Goal: Task Accomplishment & Management: Manage account settings

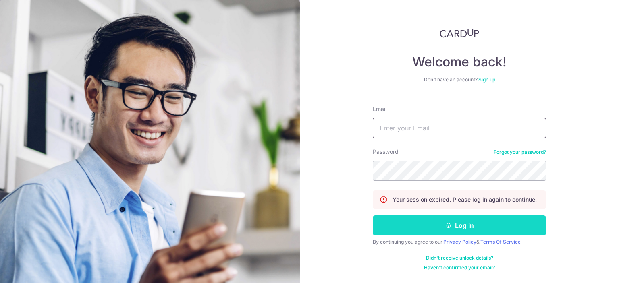
type input "[EMAIL_ADDRESS][DOMAIN_NAME]"
click at [417, 218] on button "Log in" at bounding box center [459, 226] width 173 height 20
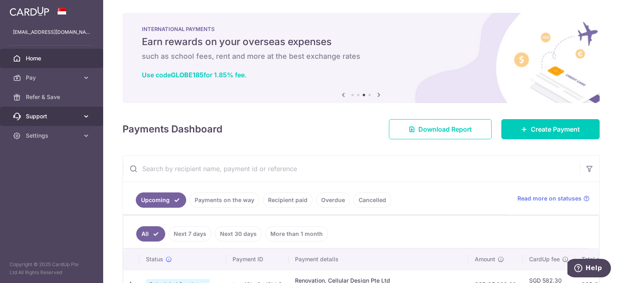
click at [66, 116] on span "Support" at bounding box center [52, 116] width 53 height 8
